Goal: Navigation & Orientation: Go to known website

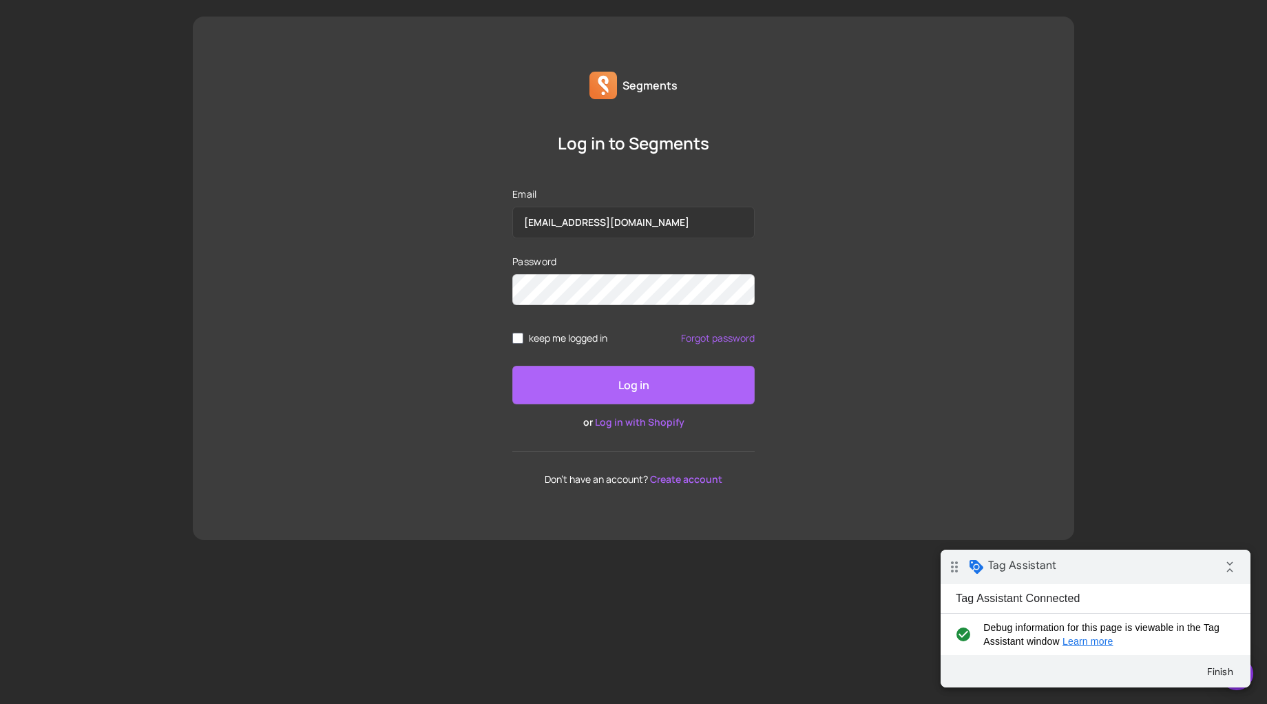
click at [605, 383] on button "Log in" at bounding box center [634, 385] width 242 height 39
